Goal: Task Accomplishment & Management: Use online tool/utility

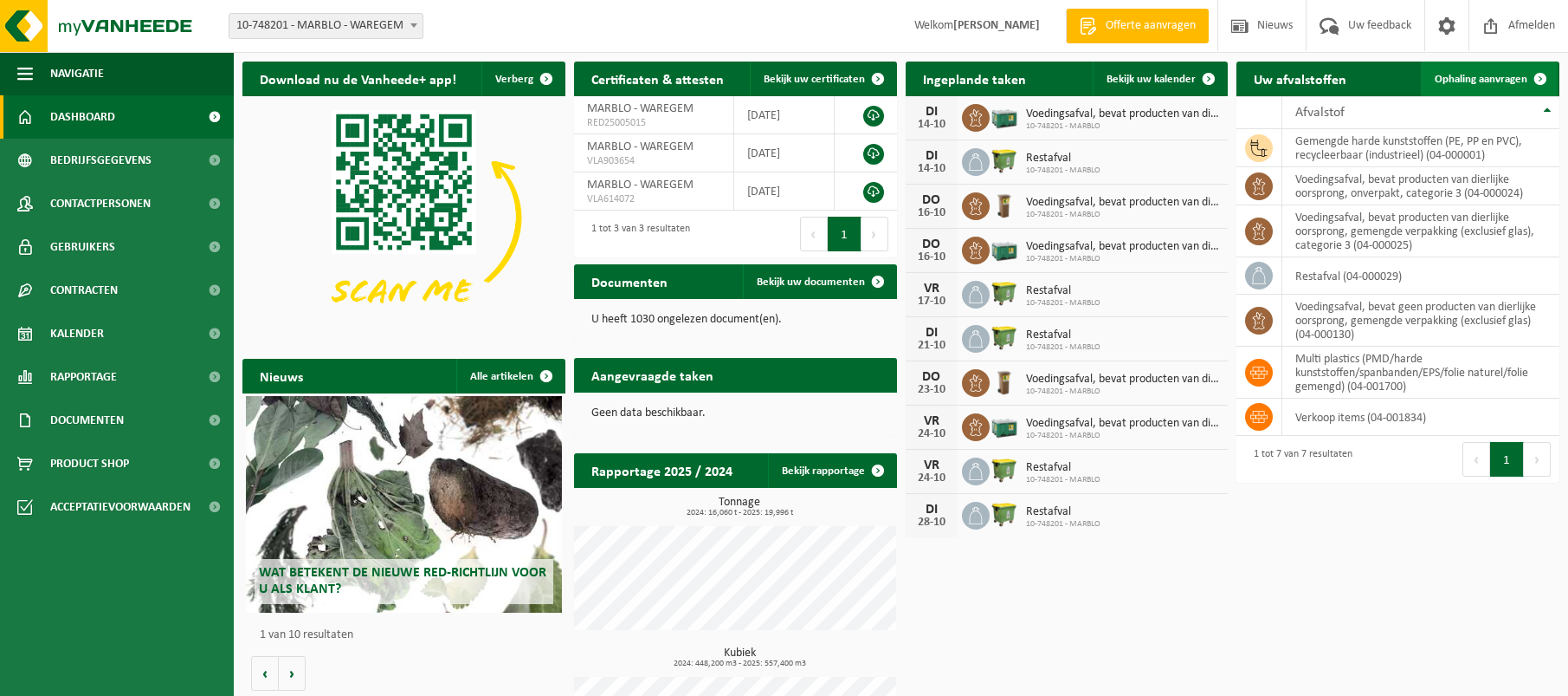
click at [1497, 79] on span "Ophaling aanvragen" at bounding box center [1480, 79] width 93 height 11
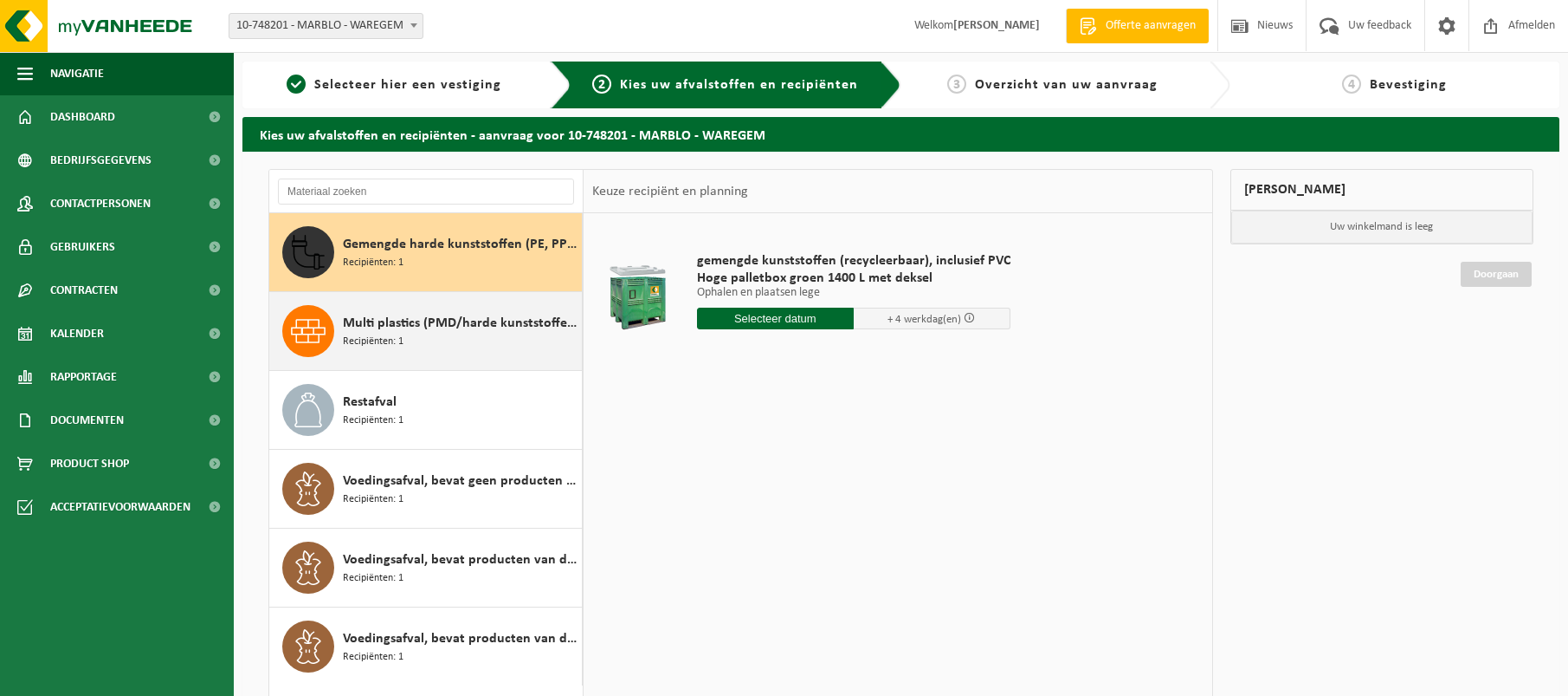
click at [415, 360] on div "Multi plastics (PMD/harde kunststoffen/spanbanden/EPS/folie naturel/folie gemen…" at bounding box center [425, 331] width 313 height 78
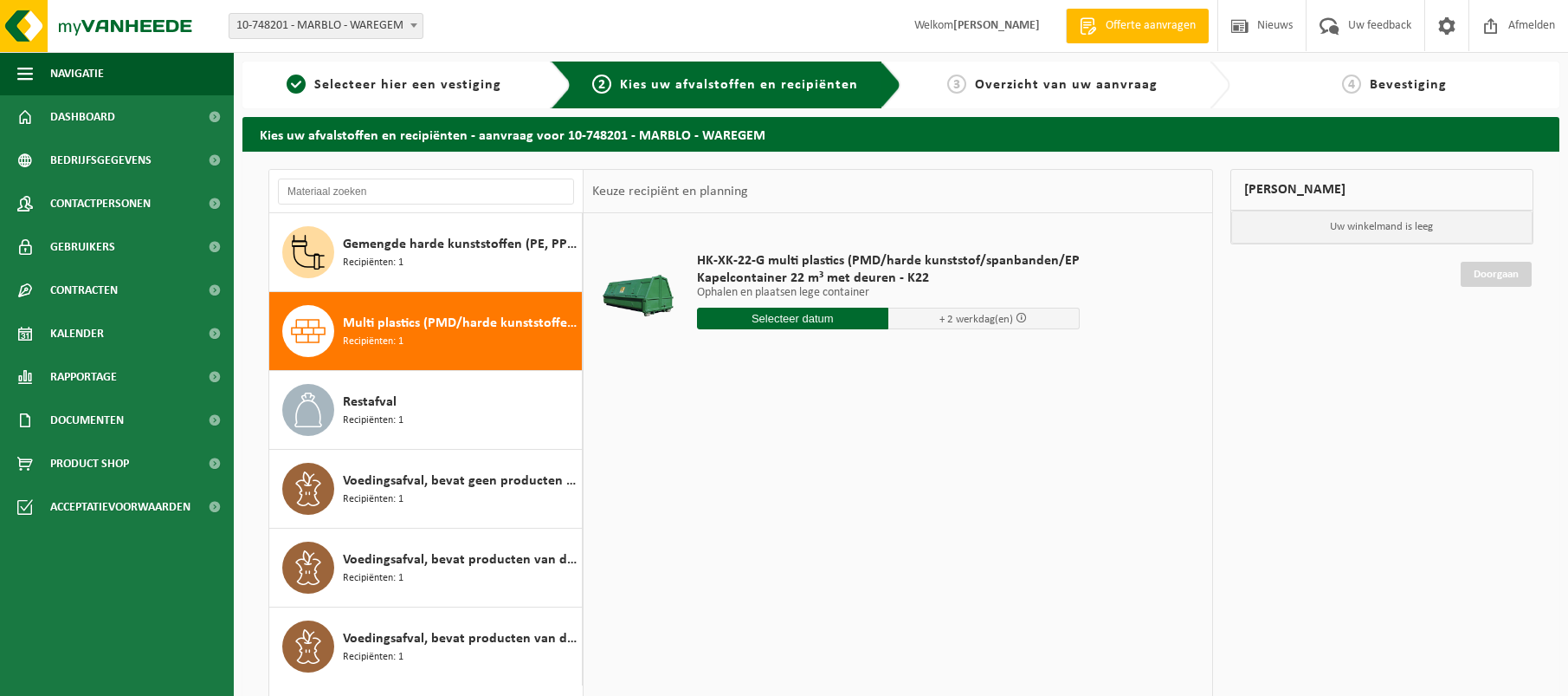
click at [790, 319] on input "text" at bounding box center [793, 318] width 192 height 22
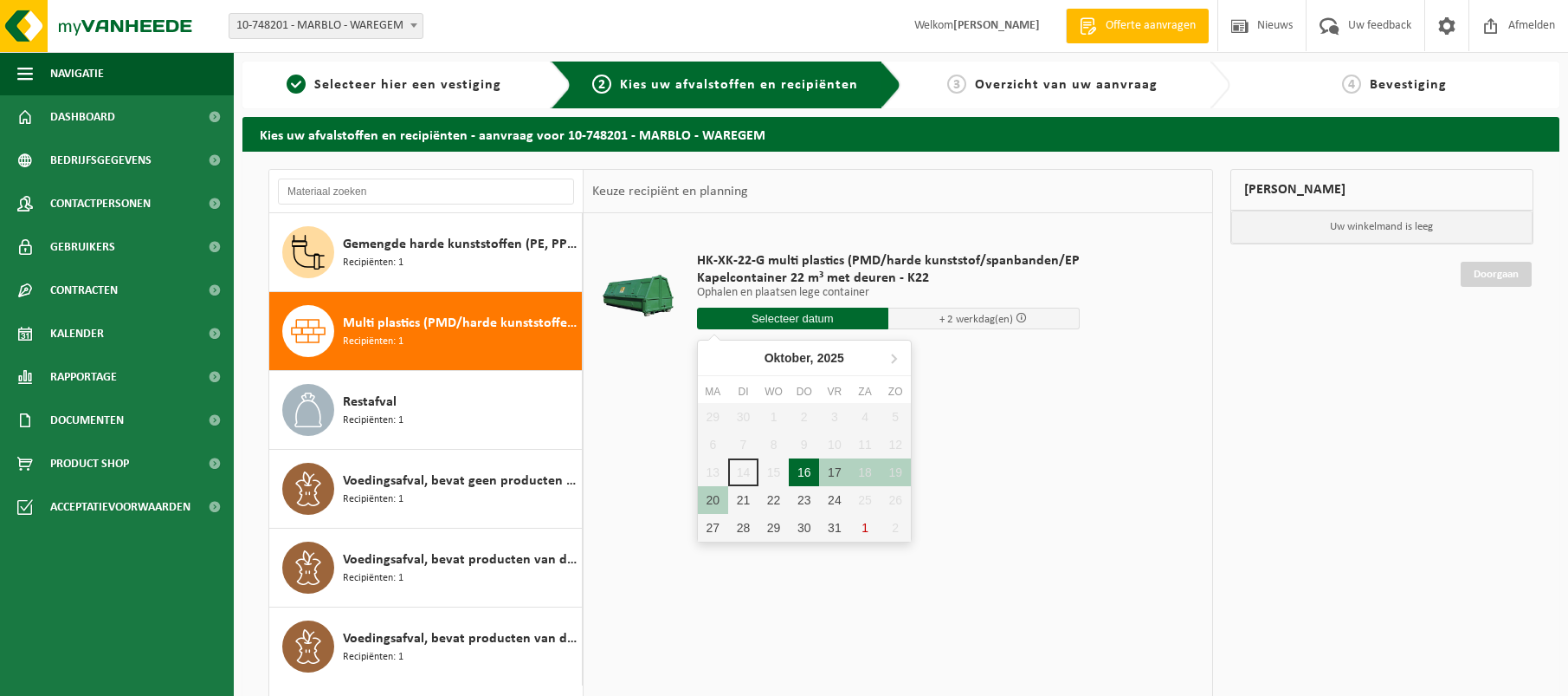
click at [807, 470] on div "16" at bounding box center [803, 472] width 30 height 28
type input "Van 2025-10-16"
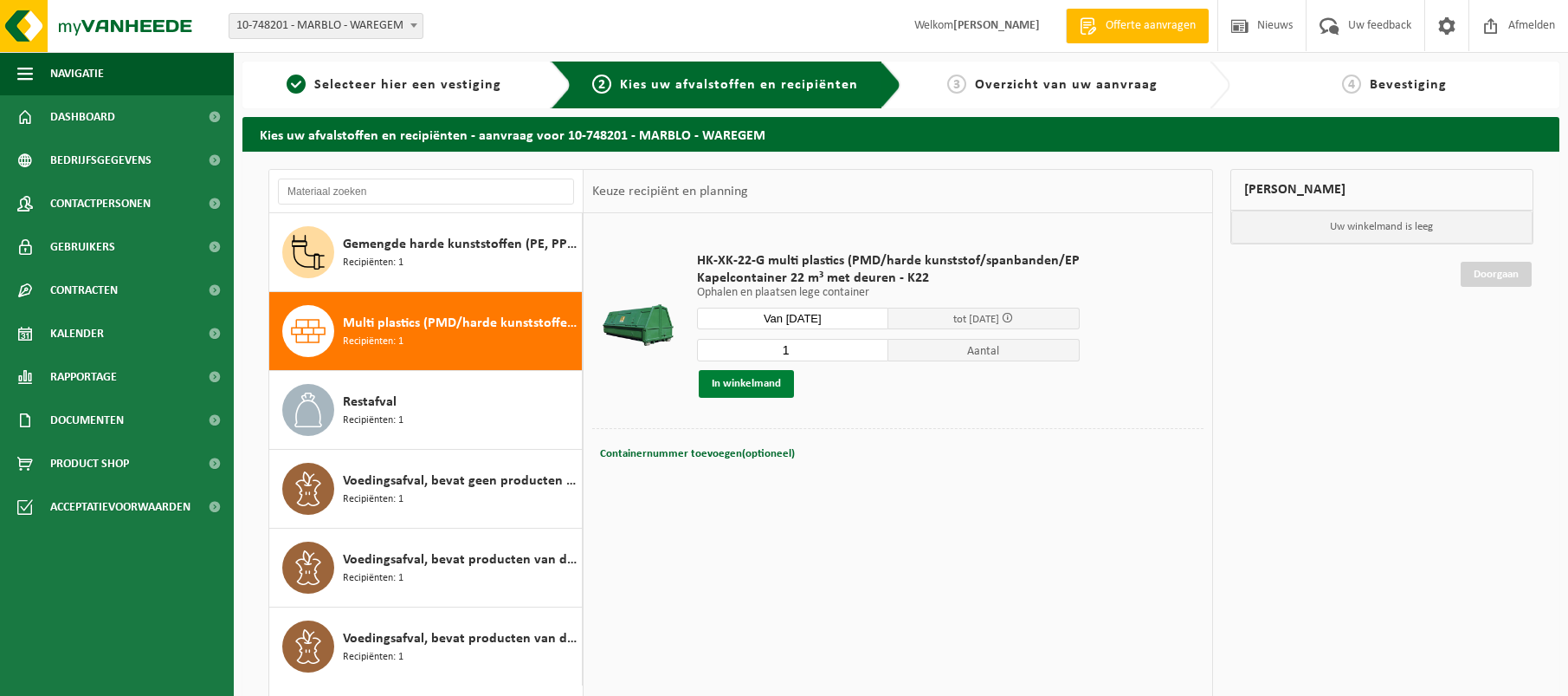
click at [761, 384] on button "In winkelmand" at bounding box center [747, 384] width 95 height 28
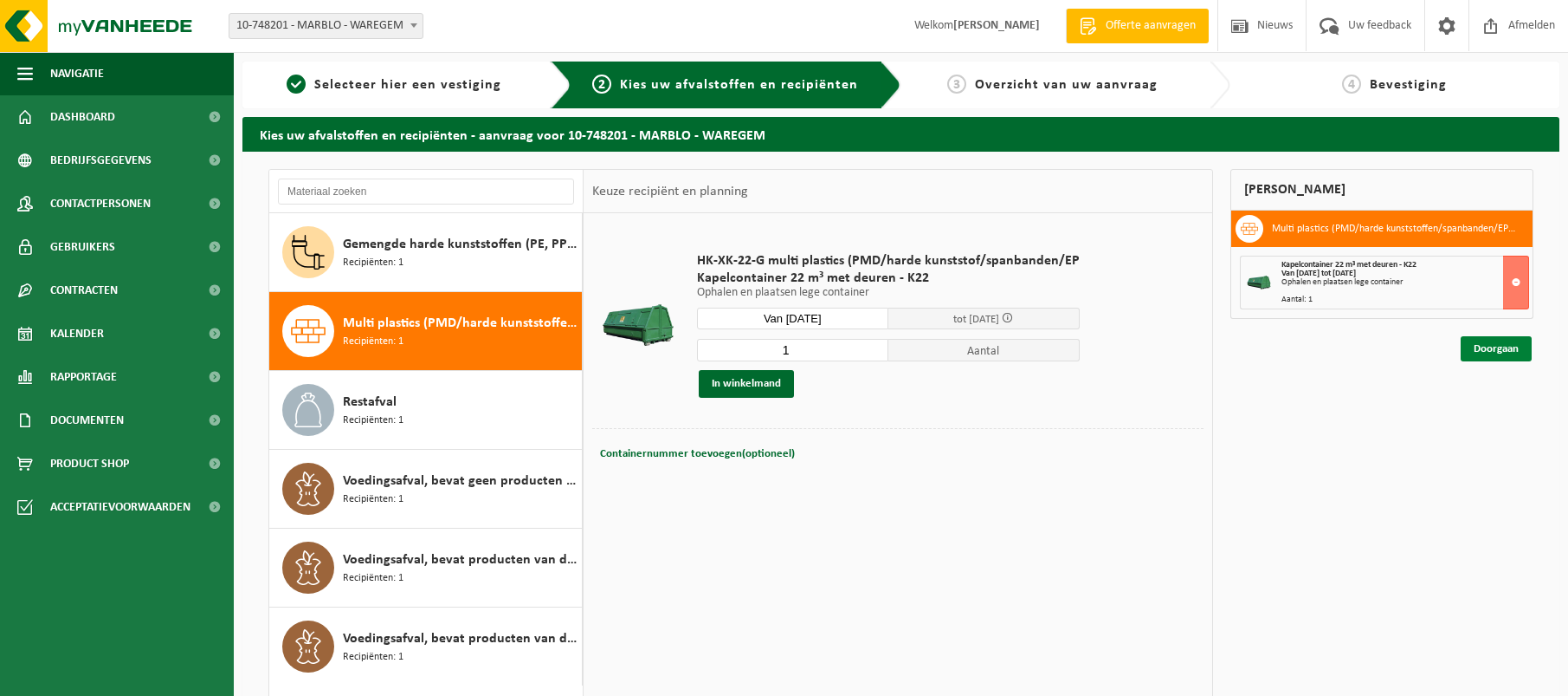
click at [1490, 351] on link "Doorgaan" at bounding box center [1496, 348] width 71 height 25
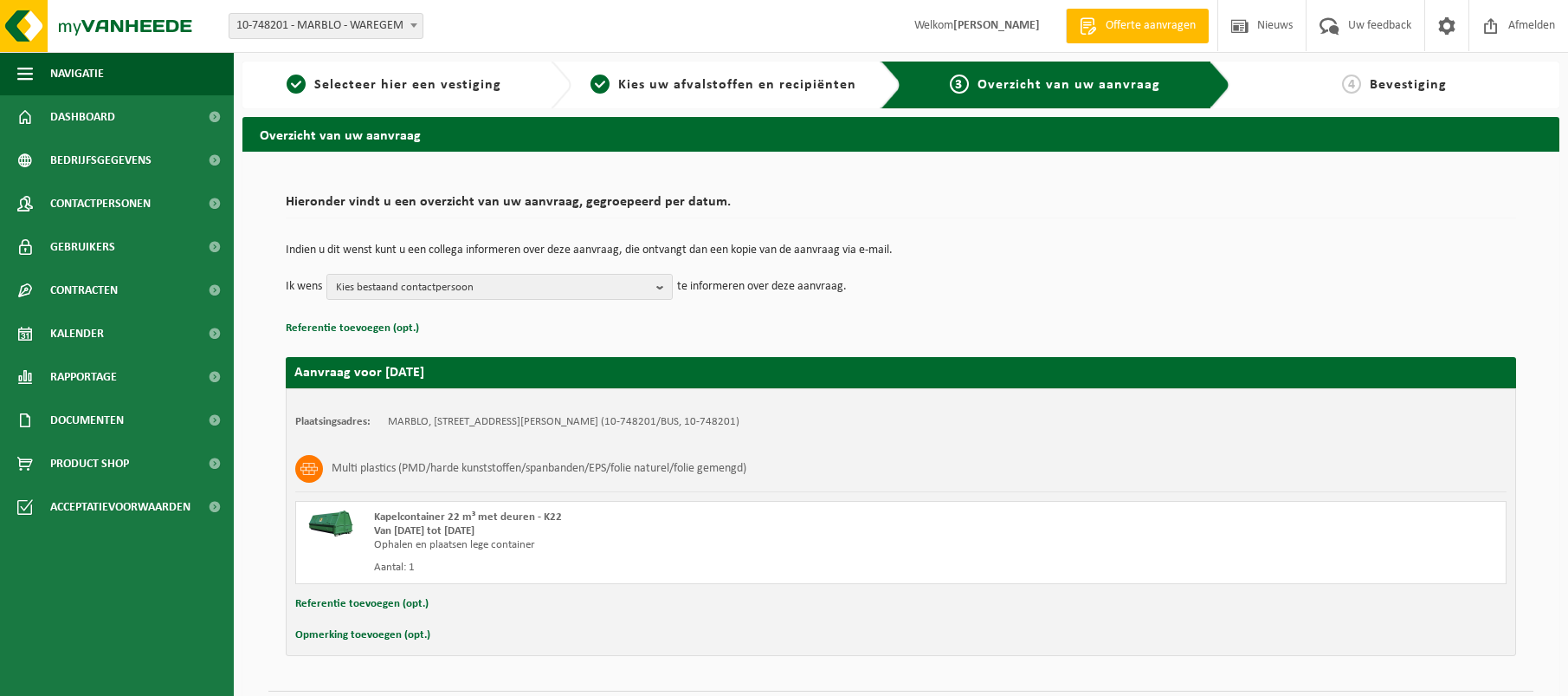
scroll to position [48, 0]
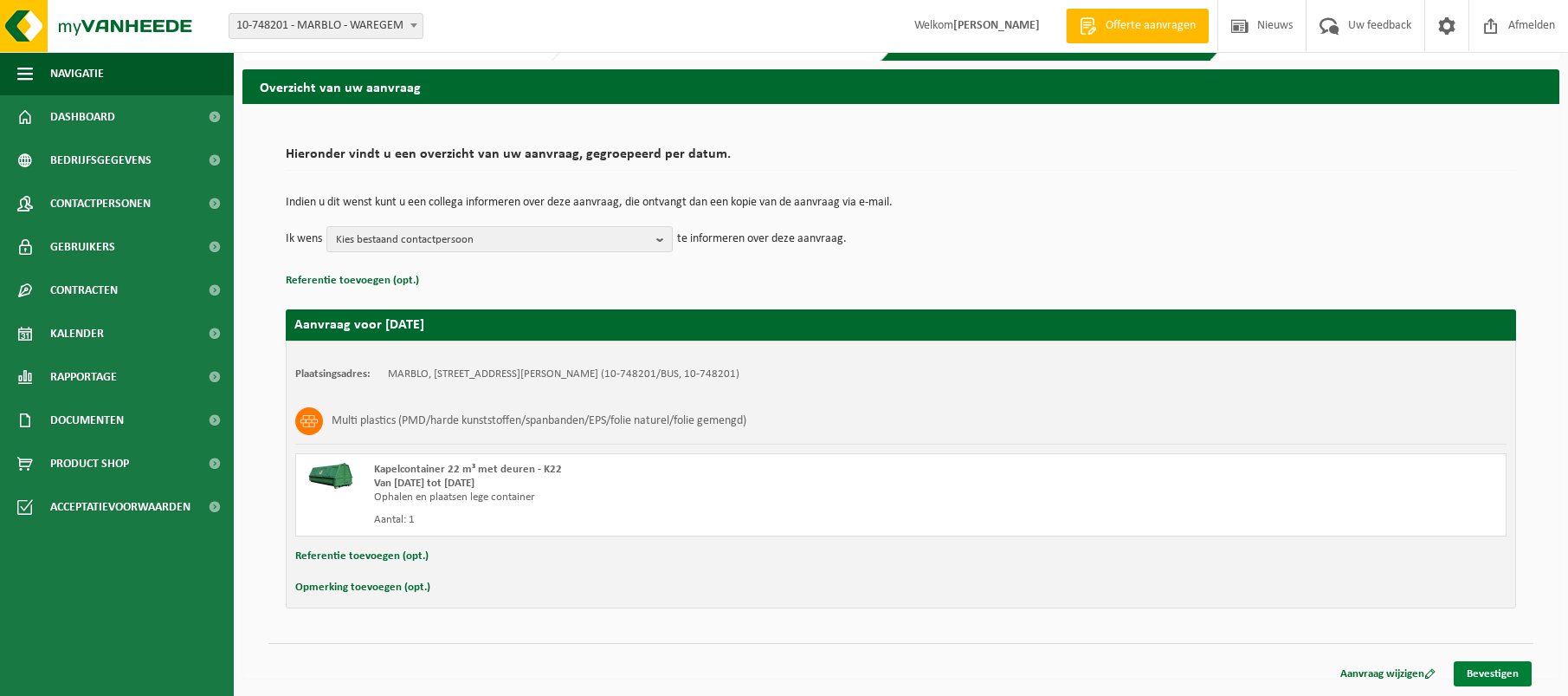
click at [1486, 673] on link "Bevestigen" at bounding box center [1493, 673] width 78 height 25
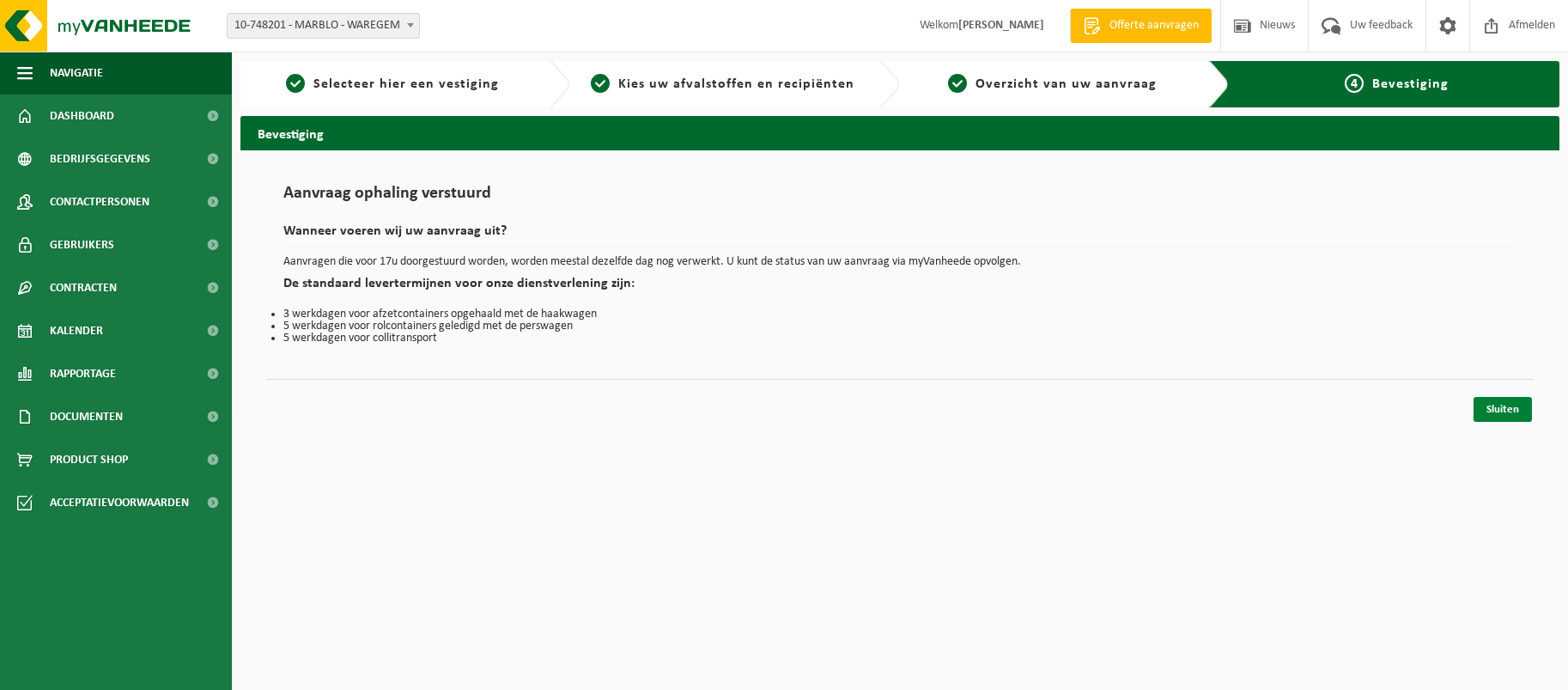
click at [1514, 406] on link "Sluiten" at bounding box center [1503, 409] width 58 height 25
